Goal: Use online tool/utility: Use online tool/utility

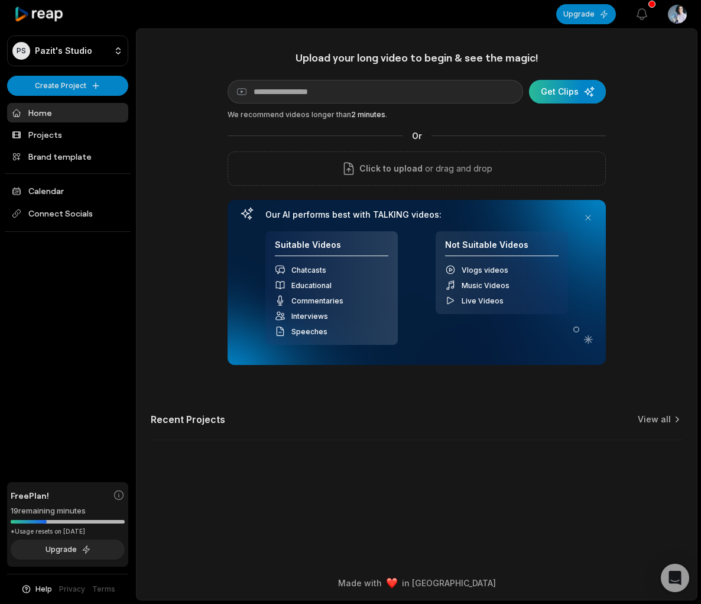
click at [562, 93] on div "submit" at bounding box center [567, 92] width 77 height 24
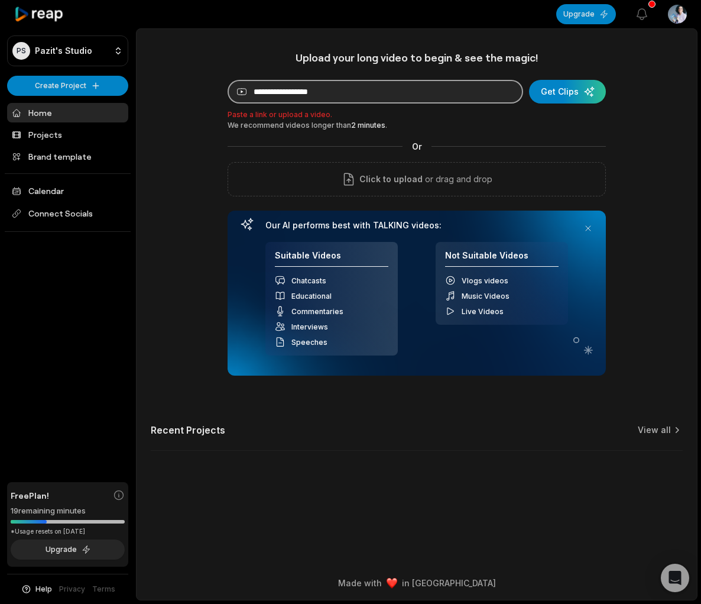
click at [281, 95] on input at bounding box center [376, 92] width 296 height 24
paste input "**********"
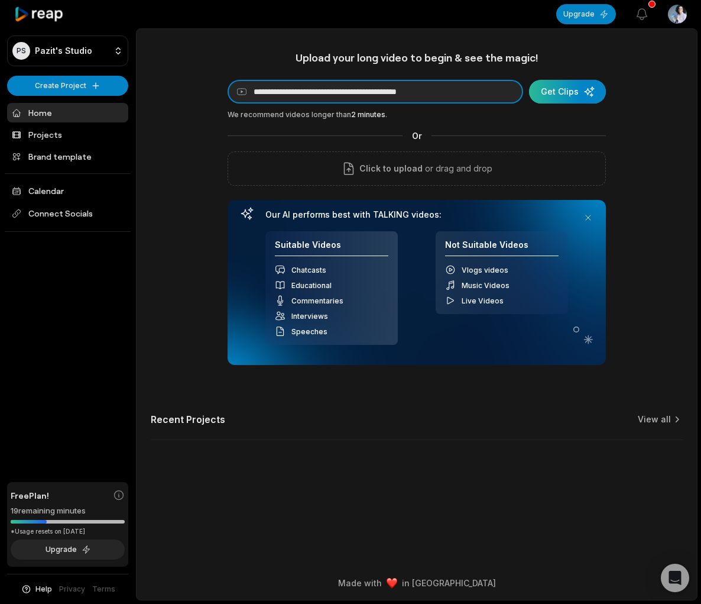
type input "**********"
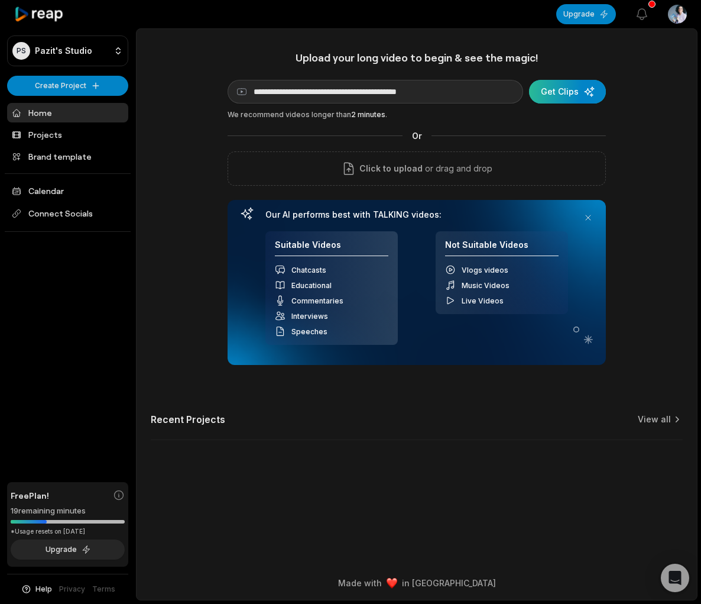
click at [558, 92] on div "submit" at bounding box center [567, 92] width 77 height 24
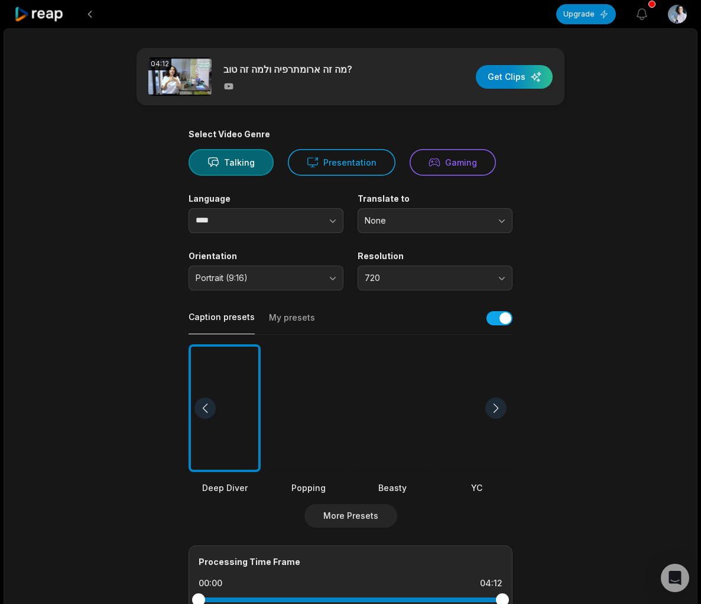
click at [292, 404] on div at bounding box center [309, 408] width 72 height 128
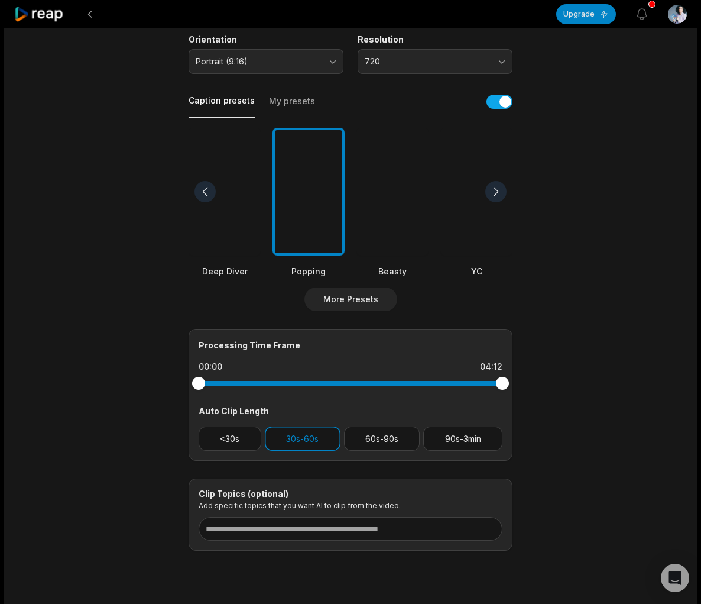
scroll to position [248, 0]
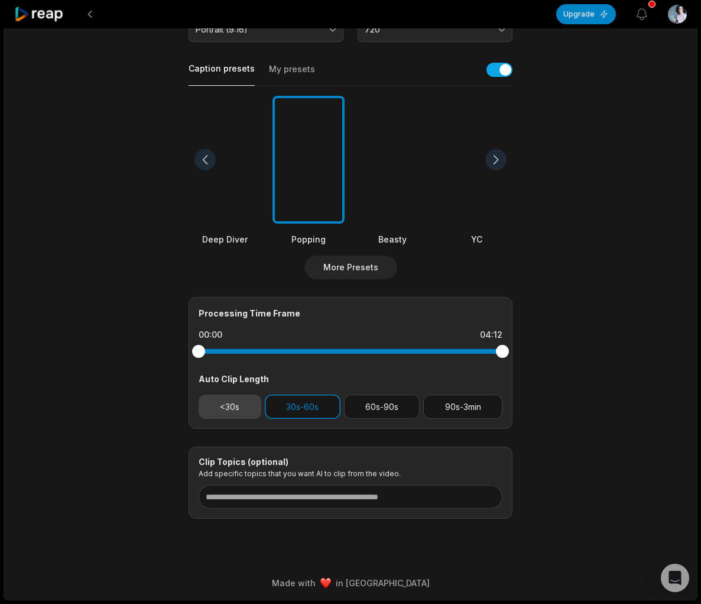
click at [240, 401] on button "<30s" at bounding box center [230, 406] width 63 height 24
click at [283, 407] on button "30s-60s" at bounding box center [303, 406] width 76 height 24
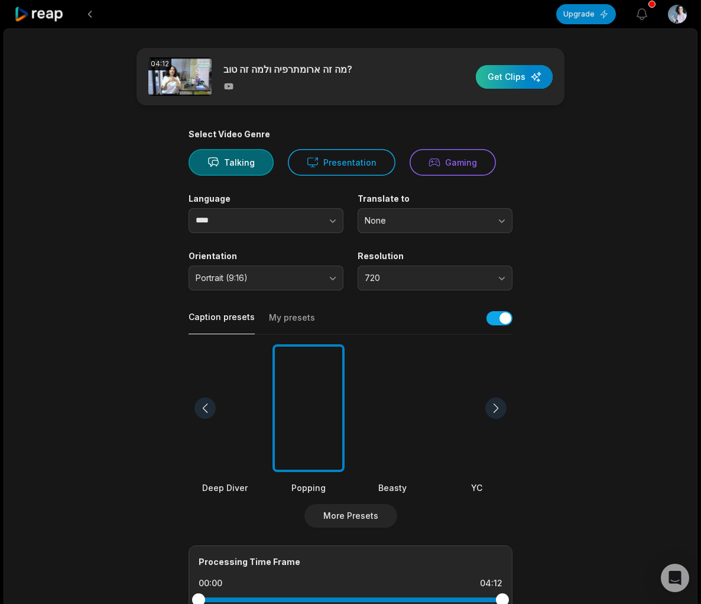
click at [519, 75] on div "button" at bounding box center [514, 77] width 77 height 24
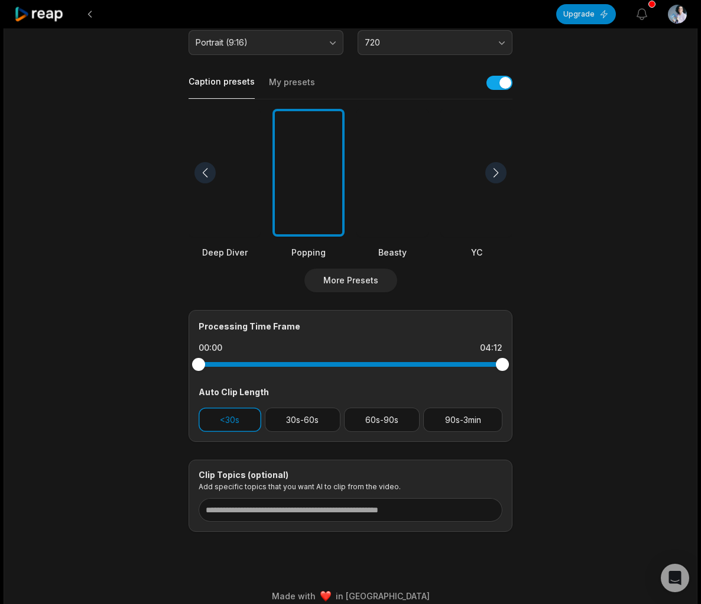
scroll to position [248, 0]
